Goal: Task Accomplishment & Management: Manage account settings

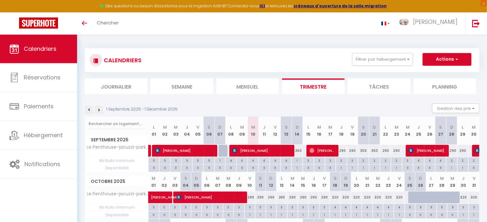
click at [342, 161] on div "3" at bounding box center [341, 160] width 11 height 6
type input "3"
type input "Jeu 18 Septembre 2025"
type input "Ven 19 Septembre 2025"
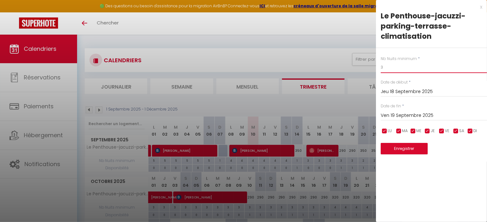
drag, startPoint x: 387, startPoint y: 68, endPoint x: 372, endPoint y: 68, distance: 15.6
click at [372, 68] on body "🟢 Des questions ou besoin d'assistance pour la migration AirBnB? Connectez-vous…" at bounding box center [243, 163] width 487 height 257
type input "2"
click at [408, 148] on button "Enregistrer" at bounding box center [404, 148] width 47 height 11
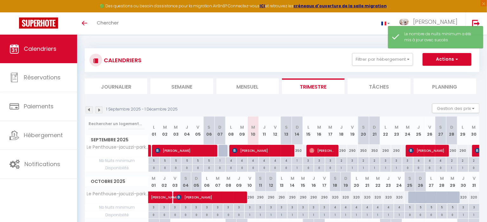
click at [354, 161] on div "3" at bounding box center [352, 160] width 11 height 6
type input "3"
type input "Ven 19 Septembre 2025"
type input "Sam 20 Septembre 2025"
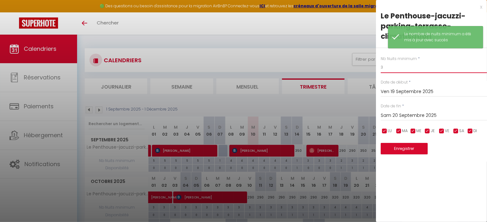
click at [361, 67] on body "🟢 Des questions ou besoin d'assistance pour la migration AirBnB? Connectez-vous…" at bounding box center [243, 163] width 487 height 257
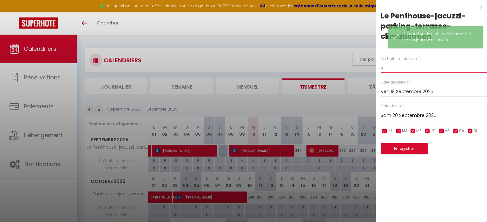
type input "2"
click at [416, 146] on button "Enregistrer" at bounding box center [404, 148] width 47 height 11
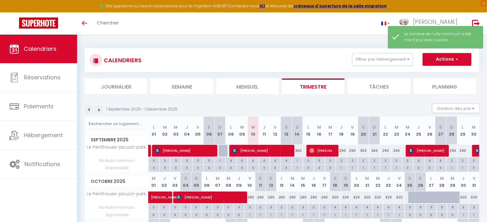
click at [385, 161] on div "3" at bounding box center [385, 160] width 11 height 6
type input "3"
type input "Lun 22 Septembre 2025"
type input "[DATE] Septembre 2025"
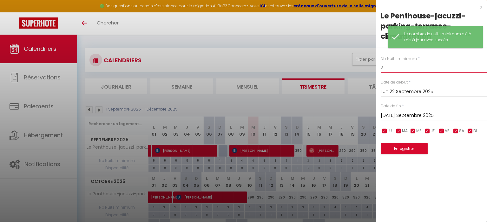
drag, startPoint x: 382, startPoint y: 68, endPoint x: 354, endPoint y: 68, distance: 28.6
click at [373, 69] on body "🟢 Des questions ou besoin d'assistance pour la migration AirBnB? Connectez-vous…" at bounding box center [243, 163] width 487 height 257
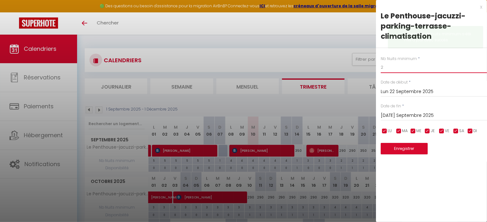
type input "2"
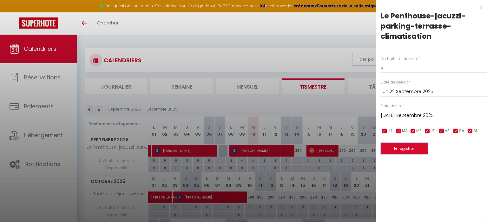
click at [410, 147] on button "Enregistrer" at bounding box center [404, 148] width 47 height 11
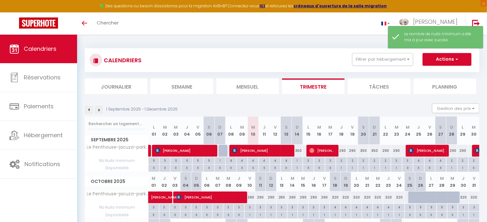
click at [397, 161] on div "3" at bounding box center [397, 160] width 11 height 6
type input "3"
type input "[DATE] Septembre 2025"
type input "Mer 24 Septembre 2025"
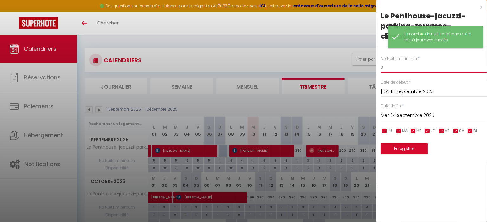
click at [376, 68] on div "Nb Nuits minimum * 3 Date de début * [DATE] Septembre 2025 < [DATE] > Dim Lun M…" at bounding box center [431, 101] width 111 height 107
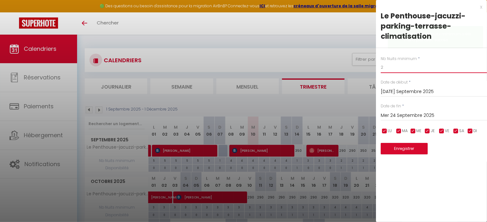
type input "2"
click at [406, 146] on button "Enregistrer" at bounding box center [404, 148] width 47 height 11
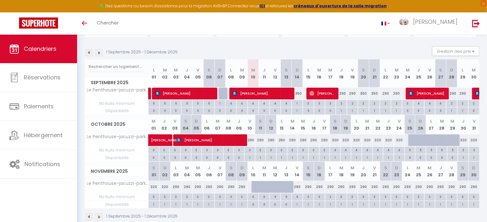
scroll to position [68, 0]
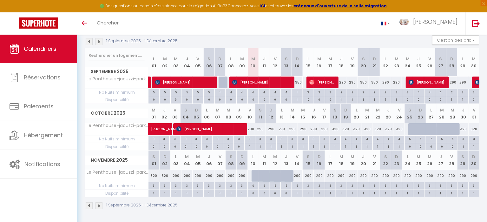
click at [99, 40] on img at bounding box center [99, 41] width 7 height 7
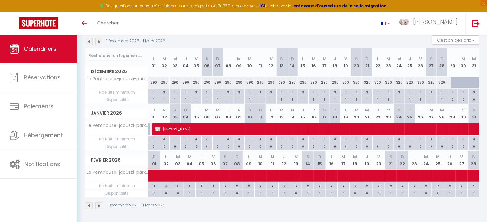
click at [99, 40] on img at bounding box center [99, 41] width 7 height 7
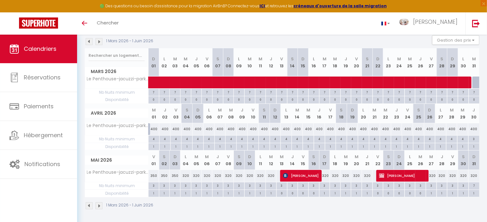
click at [99, 40] on img at bounding box center [99, 41] width 7 height 7
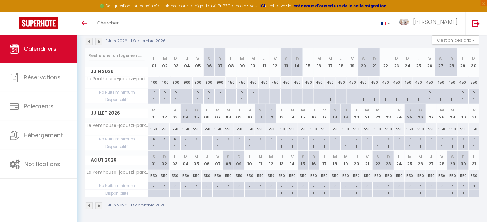
click at [99, 36] on div "1 Juin 2026 - 1 Septembre 2026 Gestion des prix Nb Nuits minimum Règles Disponi…" at bounding box center [282, 41] width 395 height 13
click at [100, 41] on img at bounding box center [99, 41] width 7 height 7
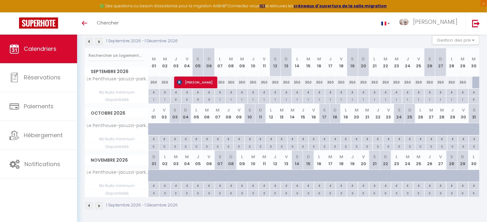
click at [90, 41] on img at bounding box center [89, 41] width 7 height 7
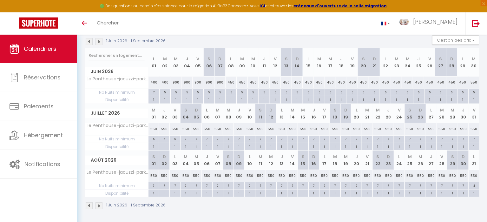
click at [90, 40] on img at bounding box center [89, 41] width 7 height 7
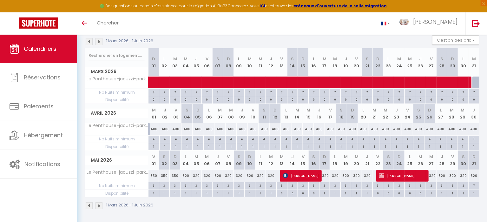
click at [90, 40] on img at bounding box center [89, 41] width 7 height 7
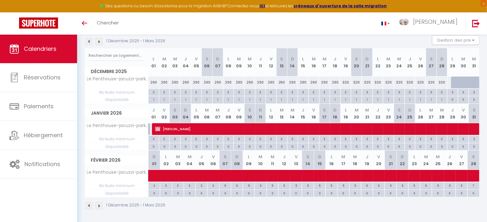
click at [90, 40] on img at bounding box center [89, 41] width 7 height 7
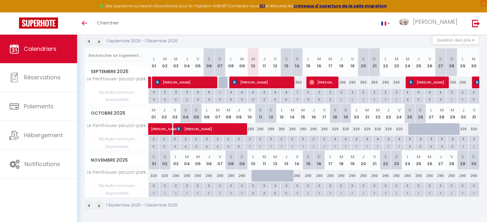
click at [90, 40] on img at bounding box center [89, 41] width 7 height 7
